Goal: Transaction & Acquisition: Register for event/course

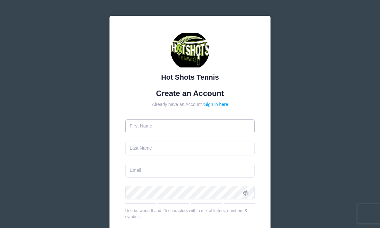
click at [151, 126] on input "text" at bounding box center [190, 127] width 130 height 14
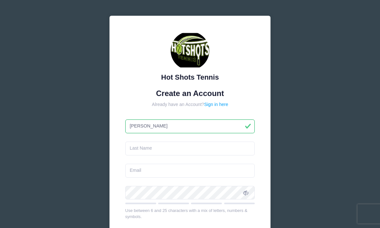
type input "Elizabeth"
type input "q"
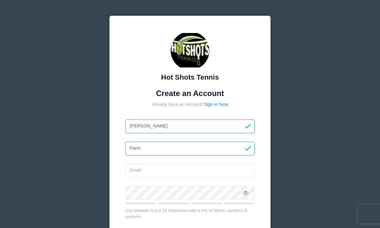
type input "Farm"
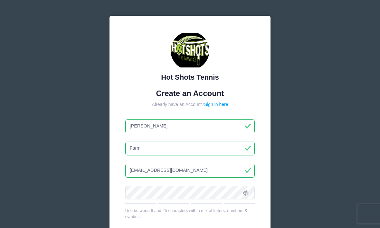
type input "[EMAIL_ADDRESS][DOMAIN_NAME]"
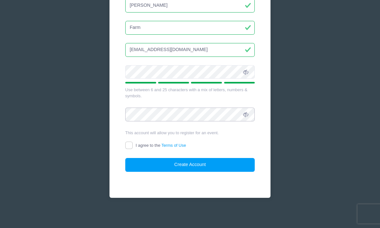
scroll to position [121, 0]
click at [125, 147] on input "I agree to the Terms of Use" at bounding box center [128, 145] width 7 height 7
checkbox input "true"
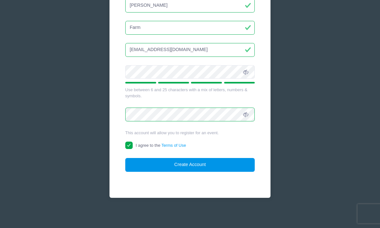
click at [195, 163] on button "Create Account" at bounding box center [190, 166] width 130 height 14
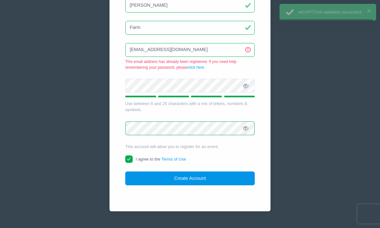
scroll to position [121, 0]
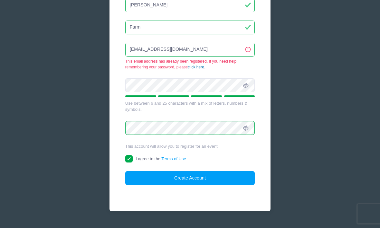
click at [198, 67] on link "click here" at bounding box center [196, 67] width 16 height 5
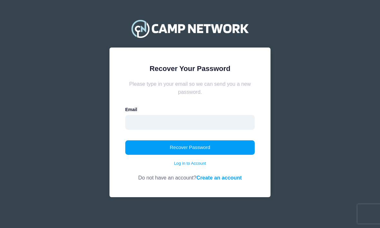
click at [183, 126] on input "email" at bounding box center [190, 122] width 130 height 15
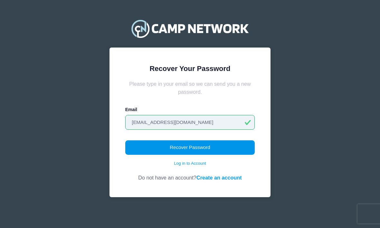
type input "bethfarm@gmail.com"
click at [213, 149] on button "Recover Password" at bounding box center [190, 148] width 130 height 15
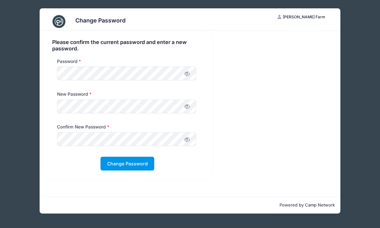
click at [136, 162] on button "Change Password" at bounding box center [127, 164] width 54 height 14
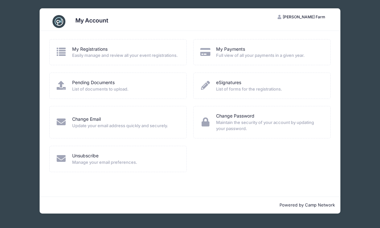
click at [100, 58] on span "Easily manage and review all your event registrations." at bounding box center [125, 55] width 106 height 6
click at [74, 51] on link "My Registrations" at bounding box center [89, 49] width 35 height 7
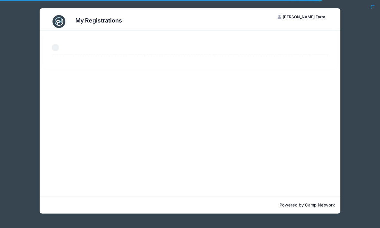
select select "50"
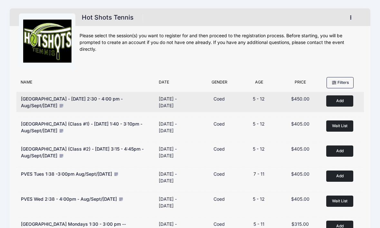
click at [340, 100] on button "Add to Cart" at bounding box center [339, 101] width 27 height 11
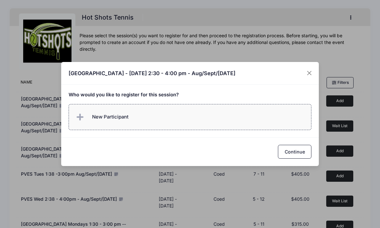
click at [75, 111] on label "New Participant" at bounding box center [190, 117] width 243 height 26
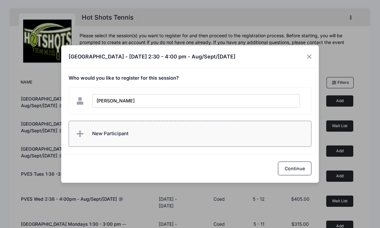
type input "Allen Farm"
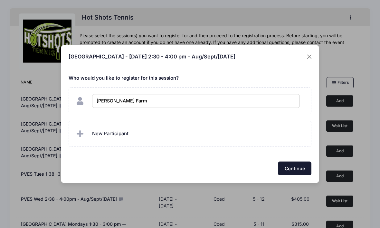
click at [292, 173] on button "Continue" at bounding box center [294, 169] width 33 height 14
checkbox input "true"
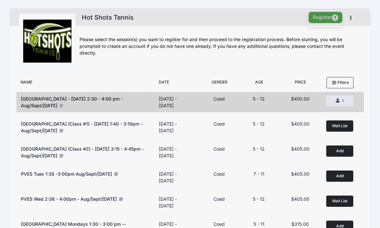
click at [331, 19] on button "Register 1" at bounding box center [325, 17] width 34 height 11
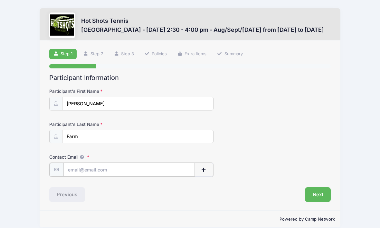
click at [89, 167] on input "Contact Email" at bounding box center [128, 170] width 131 height 14
type input "Bethfarm@gmail.com"
click at [320, 197] on button "Next" at bounding box center [318, 194] width 26 height 15
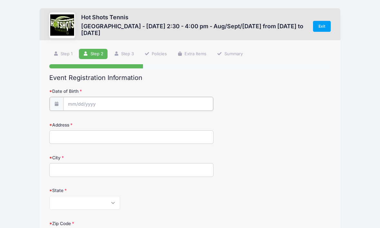
click at [88, 105] on body "Processing Request Please wait... Processing Request Please wait... Processing …" at bounding box center [190, 114] width 380 height 228
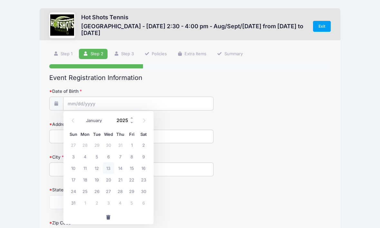
click at [128, 123] on input "2025" at bounding box center [123, 120] width 21 height 10
click at [135, 125] on div "January February March April May June July August September October November De…" at bounding box center [109, 120] width 82 height 15
click at [134, 128] on div "January February March April May June July August September October November De…" at bounding box center [109, 120] width 82 height 15
click at [121, 123] on input "2025" at bounding box center [123, 120] width 21 height 10
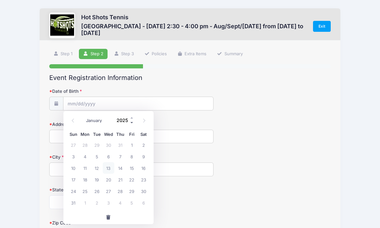
click at [133, 125] on span at bounding box center [132, 122] width 5 height 5
click at [133, 127] on div "January February March April May June July August September October November De…" at bounding box center [109, 120] width 82 height 15
click at [126, 122] on input "2024" at bounding box center [123, 120] width 21 height 10
click at [134, 124] on span at bounding box center [132, 122] width 5 height 5
click at [123, 124] on input "2023" at bounding box center [123, 120] width 21 height 10
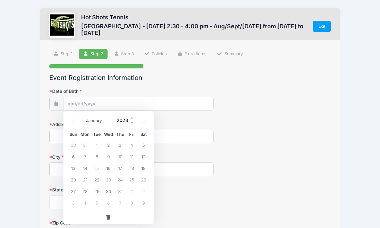
click at [129, 124] on input "2023" at bounding box center [123, 120] width 21 height 10
click at [133, 127] on div "January February March April May June July August September October November De…" at bounding box center [109, 120] width 82 height 15
click at [89, 100] on input "Date of Birth" at bounding box center [138, 104] width 150 height 14
click at [123, 107] on input "Date of Birth" at bounding box center [138, 104] width 150 height 14
click at [78, 99] on input "Date of Birth" at bounding box center [138, 104] width 150 height 14
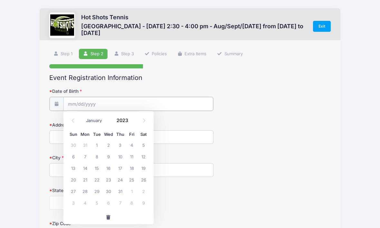
click at [78, 105] on input "Date of Birth" at bounding box center [138, 104] width 150 height 14
click at [142, 135] on span "Sat" at bounding box center [144, 135] width 12 height 4
click at [124, 123] on input "2023" at bounding box center [123, 120] width 21 height 10
click at [129, 123] on input "2023" at bounding box center [123, 120] width 21 height 10
click at [129, 124] on input "2023" at bounding box center [123, 120] width 21 height 10
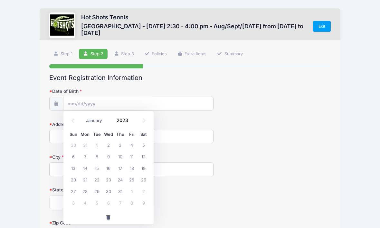
click at [137, 125] on div "January February March April May June July August September October November De…" at bounding box center [109, 120] width 82 height 15
click at [117, 125] on input "2023" at bounding box center [123, 120] width 21 height 10
click at [129, 125] on input "2023" at bounding box center [123, 120] width 21 height 10
click at [125, 125] on input "2023" at bounding box center [123, 120] width 21 height 10
click at [134, 126] on div "January February March April May June July August September October November De…" at bounding box center [109, 120] width 82 height 15
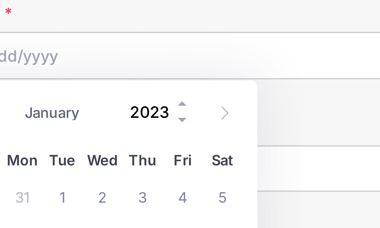
click at [113, 115] on input "2023" at bounding box center [123, 120] width 21 height 10
click at [129, 120] on span at bounding box center [131, 122] width 5 height 5
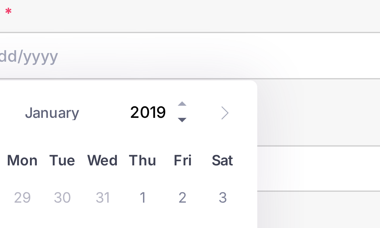
click at [129, 120] on span at bounding box center [131, 122] width 5 height 5
type input "2017"
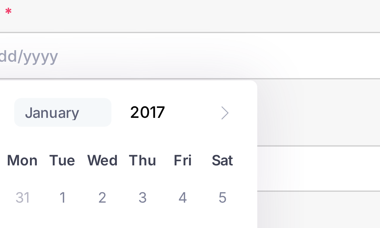
click at [82, 116] on select "January February March April May June July August September October November De…" at bounding box center [96, 120] width 29 height 8
select select "1"
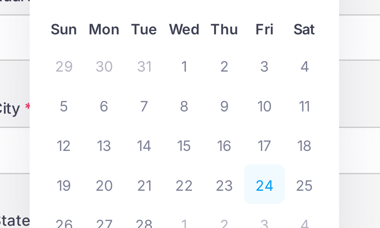
click at [125, 174] on span "24" at bounding box center [131, 180] width 12 height 12
type input "02/24/2017"
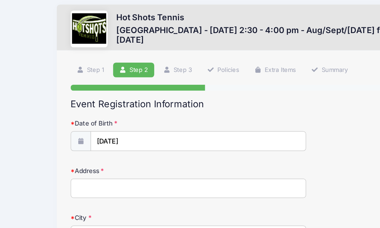
click at [90, 134] on input "Address" at bounding box center [131, 137] width 164 height 14
type input "4231"
type input "4231 Don Alegre Pl"
type input "Los Angeles"
select select "CA"
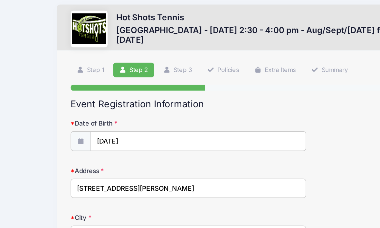
type input "90008"
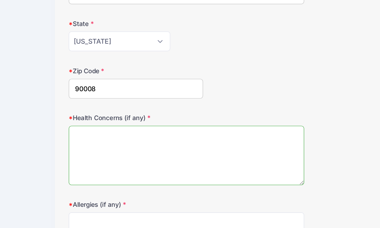
click at [59, 142] on textarea "Health Concerns (if any)" at bounding box center [131, 163] width 164 height 42
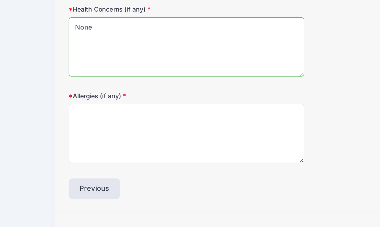
scroll to position [180, 0]
type textarea "None"
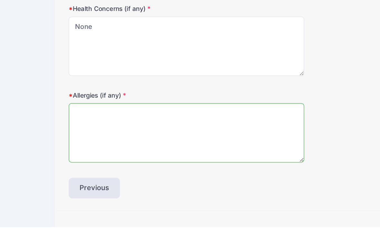
click at [126, 142] on textarea "Allergies (if any)" at bounding box center [131, 163] width 164 height 42
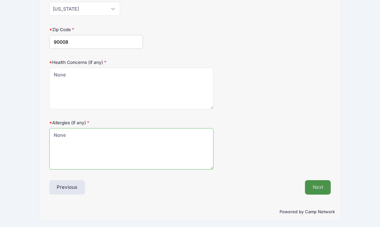
type textarea "None"
click at [318, 191] on button "Next" at bounding box center [318, 188] width 26 height 15
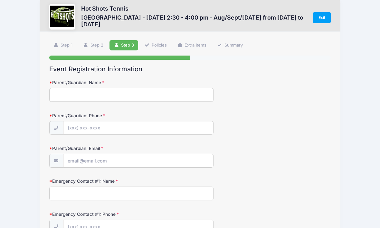
scroll to position [0, 0]
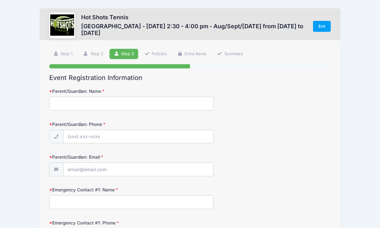
click at [153, 105] on input "Parent/Guardian: Name" at bounding box center [131, 104] width 164 height 14
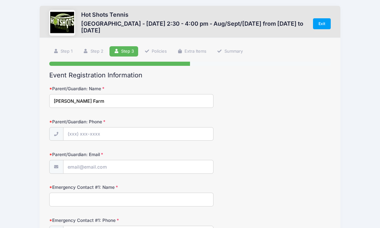
type input "Elizabeth Farm"
click at [82, 138] on input "Parent/Guardian: Phone" at bounding box center [138, 135] width 150 height 14
type input "(310) 804-3893"
click at [93, 169] on input "Parent/Guardian: Email" at bounding box center [138, 168] width 150 height 14
type input "[EMAIL_ADDRESS][DOMAIN_NAME]"
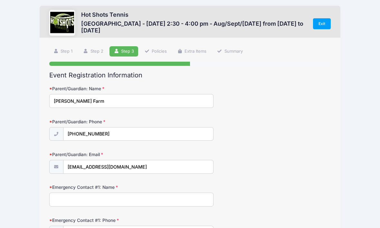
click at [79, 201] on input "Emergency Contact #1: Name" at bounding box center [131, 200] width 164 height 14
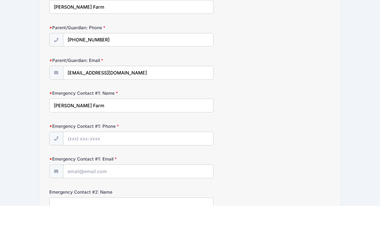
scroll to position [76, 0]
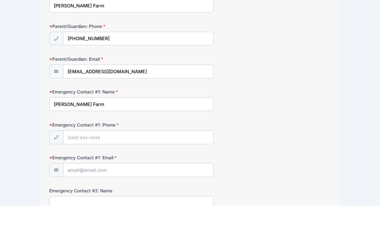
type input "Elizabeth Farm"
click at [99, 153] on input "Emergency Contact #1: Phone" at bounding box center [138, 160] width 150 height 14
type input "(310) 804-3893"
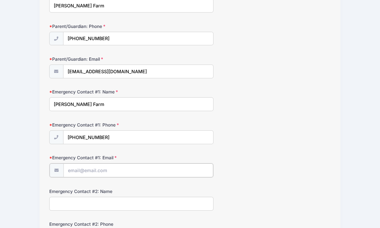
click at [87, 168] on input "Emergency Contact #1: Email" at bounding box center [138, 171] width 150 height 14
type input "[EMAIL_ADDRESS][DOMAIN_NAME]"
click at [79, 201] on input "Emergency Contact #2: Name" at bounding box center [131, 204] width 164 height 14
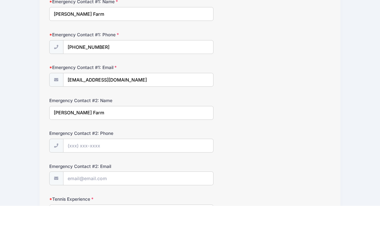
scroll to position [171, 0]
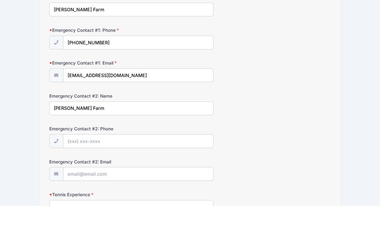
type input "Kristopher Farm"
click at [97, 157] on input "Emergency Contact #2: Phone" at bounding box center [138, 164] width 150 height 14
type input "(310) 804-3849"
click at [94, 190] on input "Emergency Contact #2: Email" at bounding box center [138, 197] width 150 height 14
type input "krisfarm@gmail.com"
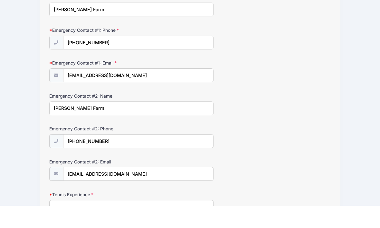
click at [74, 223] on input "Tennis Experience" at bounding box center [131, 230] width 164 height 14
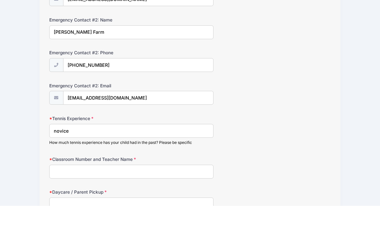
scroll to position [251, 0]
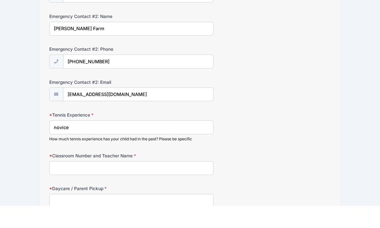
type input "novice"
click at [68, 184] on input "Classroom Number and Teacher Name" at bounding box center [131, 191] width 164 height 14
type input "TBD"
click at [94, 217] on input "Daycare / Parent Pickup" at bounding box center [131, 224] width 164 height 14
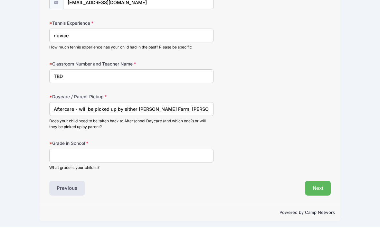
type input "Aftercare - will be picked up by either Kris Farm, Beth Farm, Evelyn Coelho or …"
click at [160, 157] on input "Grade in School" at bounding box center [131, 157] width 164 height 14
type input "3"
click at [324, 188] on button "Next" at bounding box center [318, 189] width 26 height 15
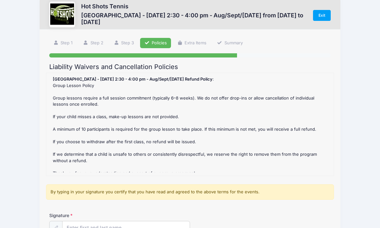
scroll to position [0, 0]
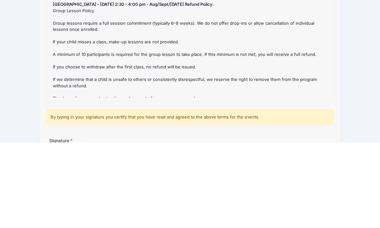
scroll to position [85, 0]
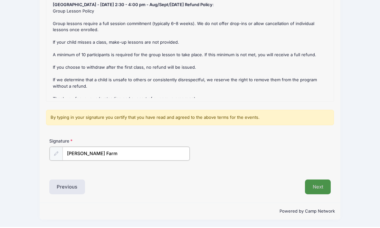
type input "Elizabeth Farm"
click at [314, 185] on button "Next" at bounding box center [318, 187] width 26 height 15
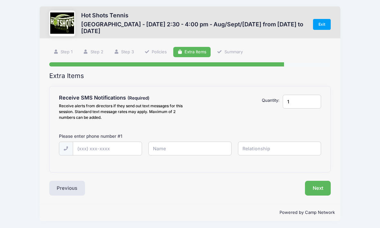
scroll to position [13, 0]
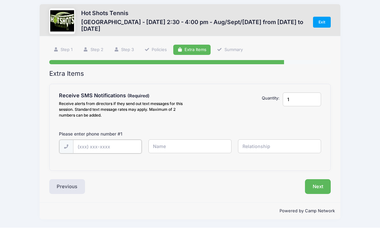
click at [0, 0] on input "text" at bounding box center [0, 0] width 0 height 0
type input "(310) 804-3893"
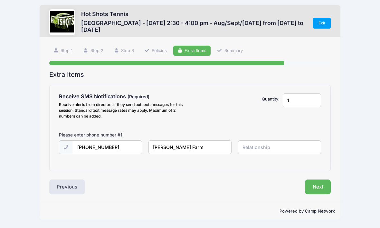
type input "Beth Farm"
click at [0, 0] on input "text" at bounding box center [0, 0] width 0 height 0
type input "Mom"
click at [318, 180] on button "Next" at bounding box center [318, 187] width 26 height 15
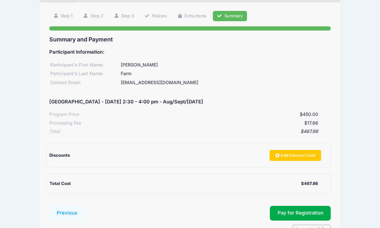
scroll to position [38, 0]
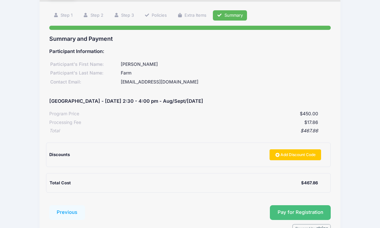
click at [306, 210] on span "Pay for Registration" at bounding box center [300, 213] width 46 height 6
